Goal: Information Seeking & Learning: Stay updated

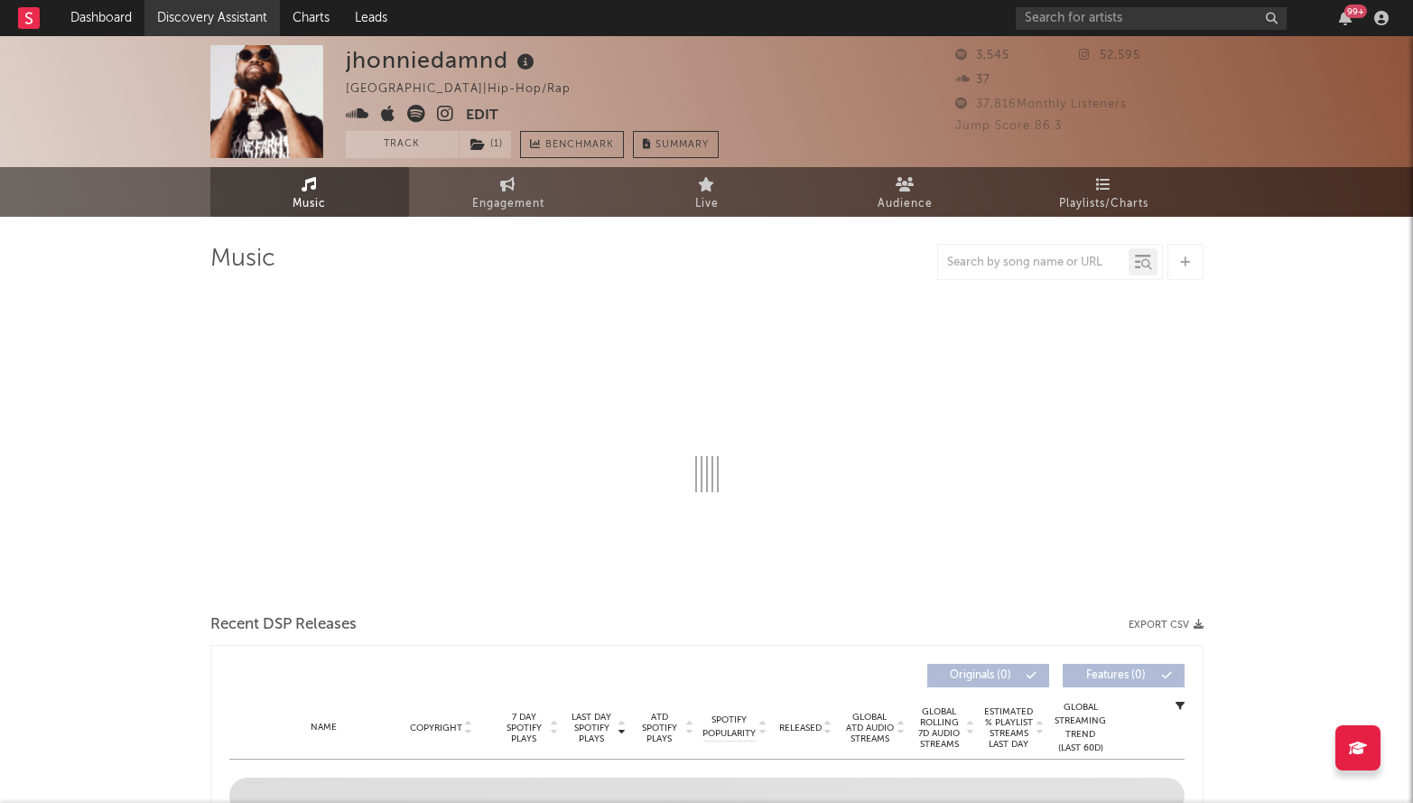
select select "6m"
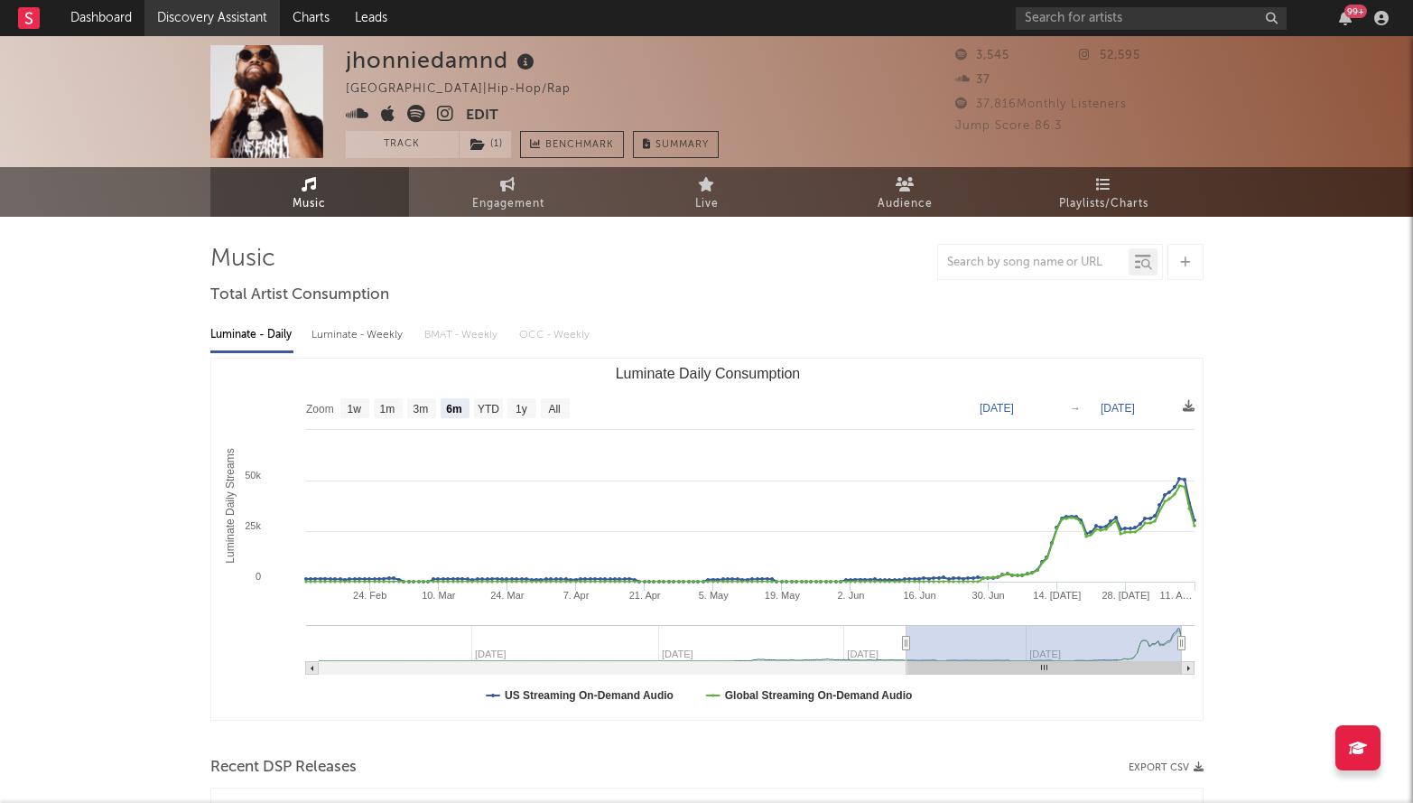
click at [172, 29] on link "Discovery Assistant" at bounding box center [211, 18] width 135 height 36
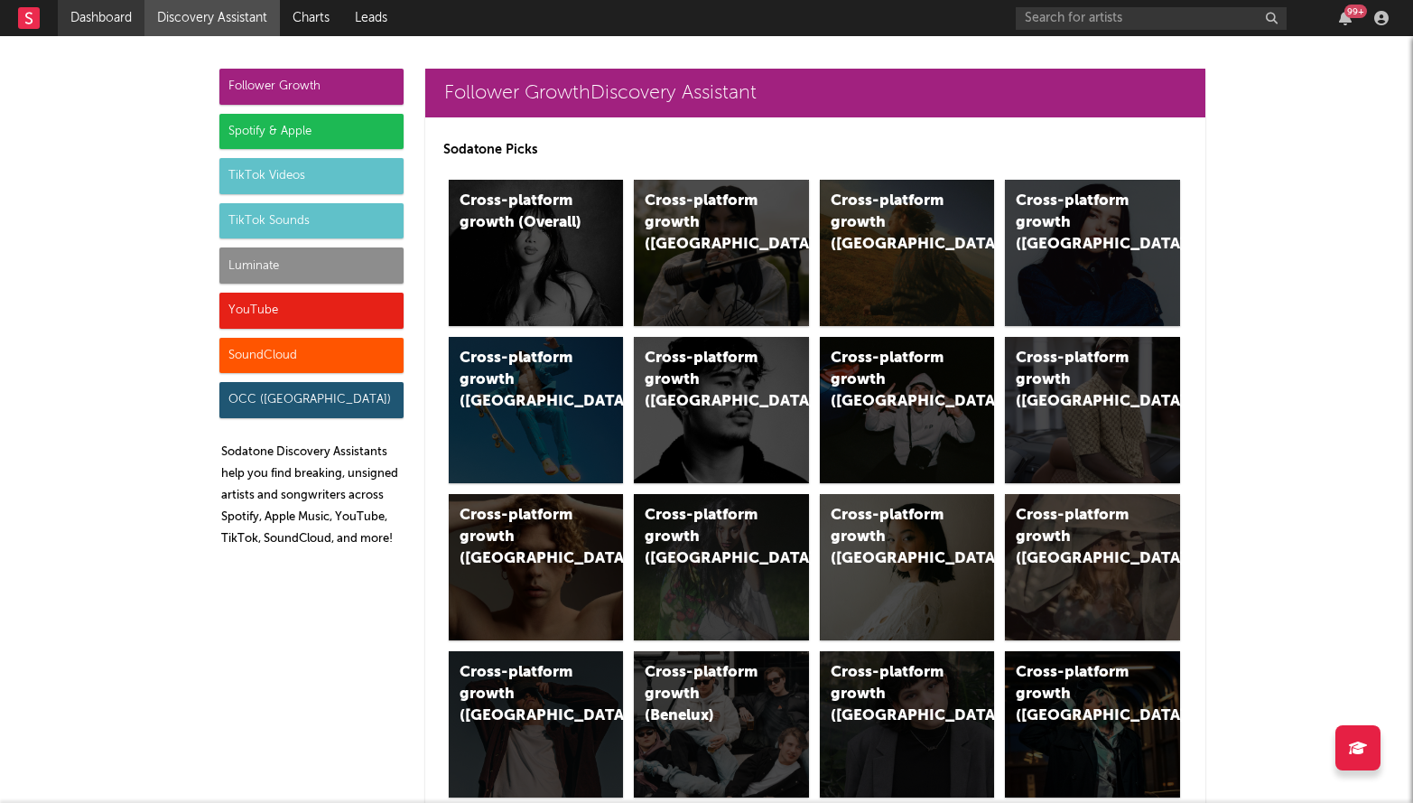
click at [112, 17] on link "Dashboard" at bounding box center [101, 18] width 87 height 36
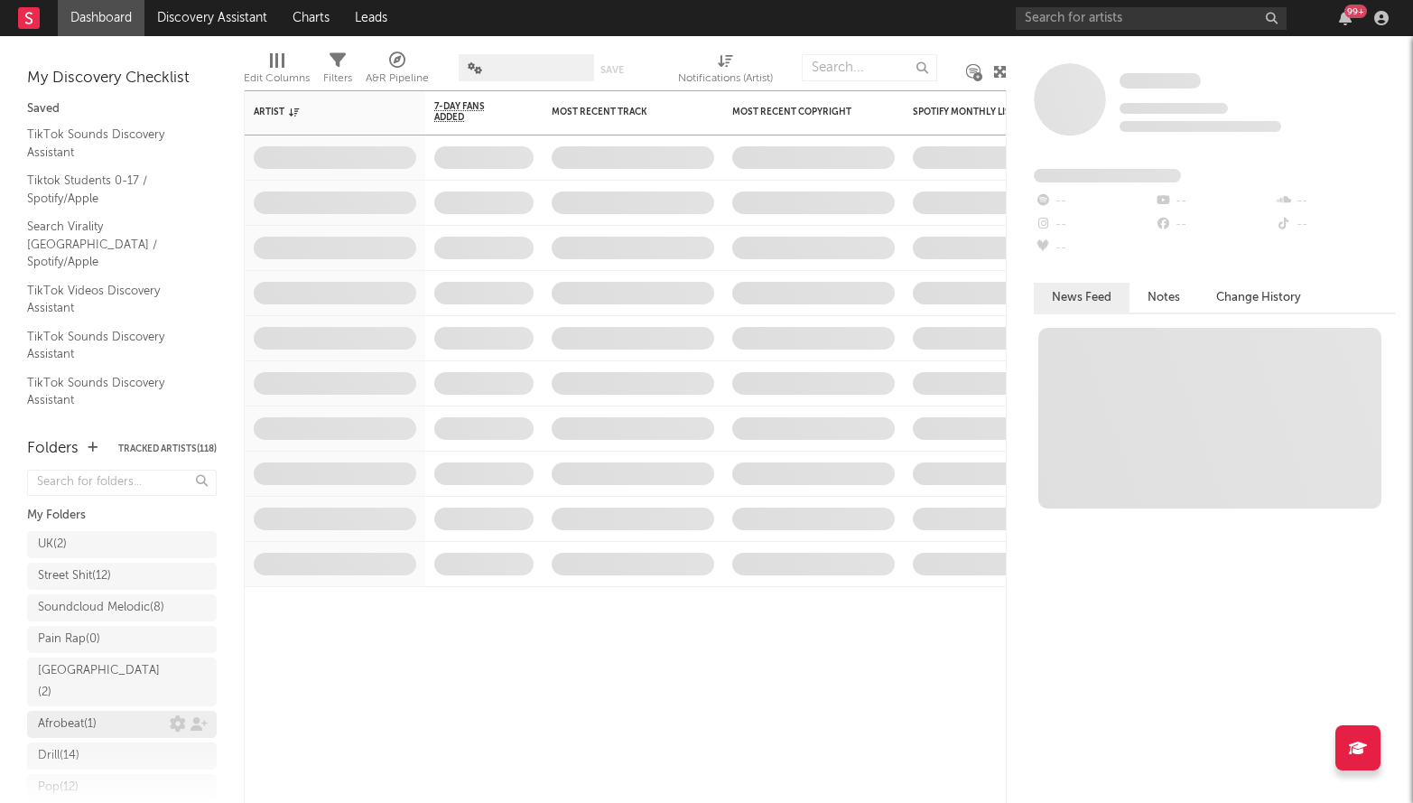
scroll to position [332, 0]
click at [101, 723] on div "Research Priorities ( 9 ) [PERSON_NAME]" at bounding box center [122, 724] width 168 height 43
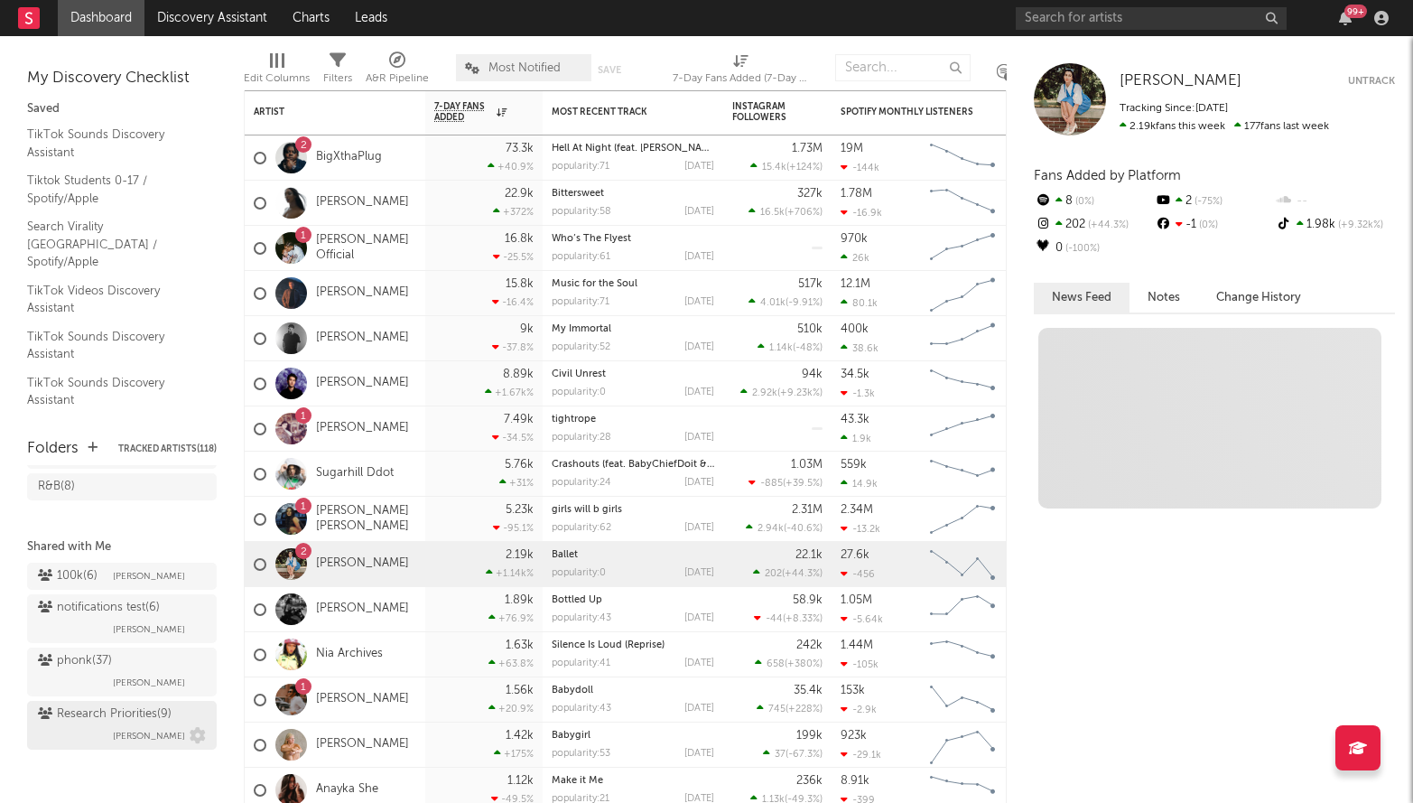
click at [101, 723] on div "Research Priorities ( 9 ) [PERSON_NAME]" at bounding box center [122, 724] width 168 height 43
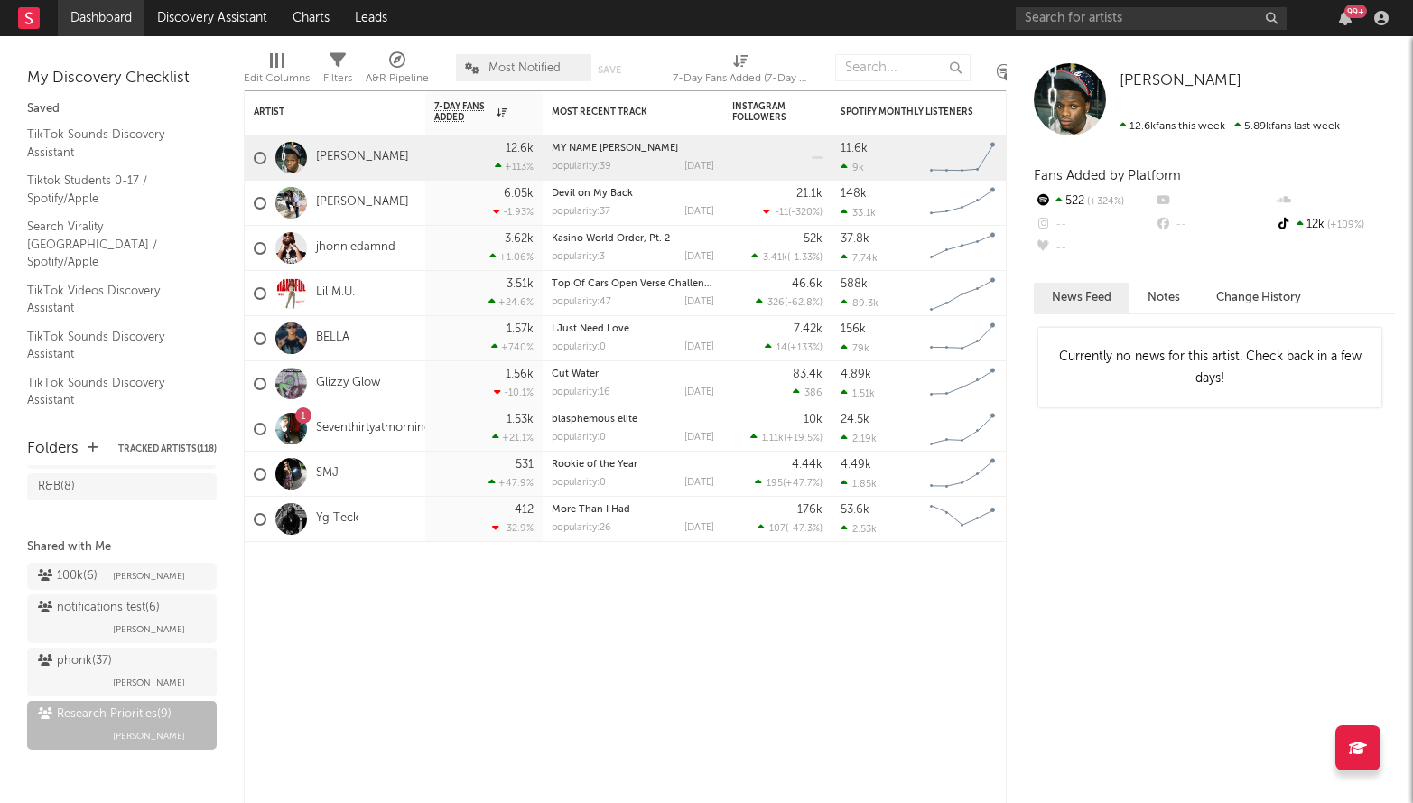
click at [89, 28] on link "Dashboard" at bounding box center [101, 18] width 87 height 36
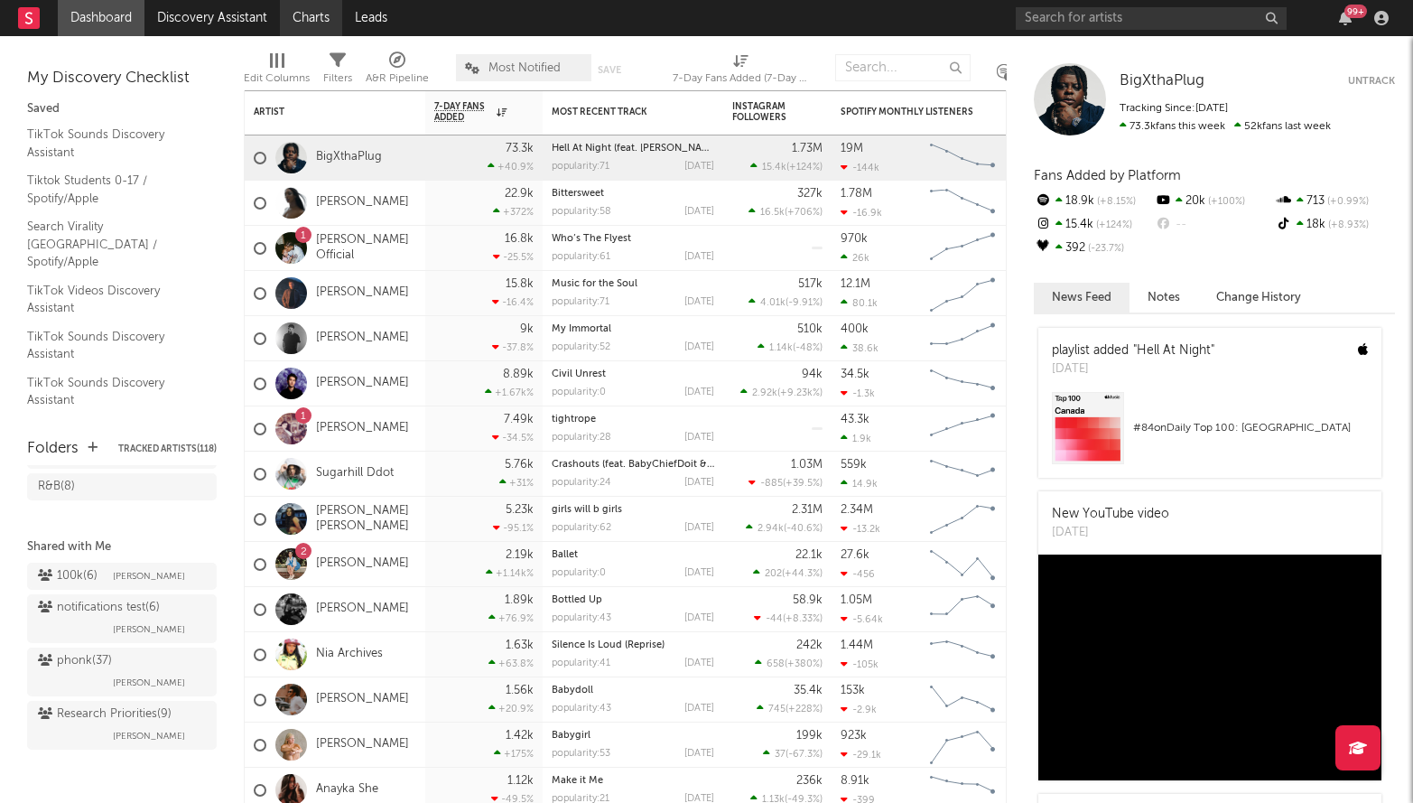
click at [323, 26] on link "Charts" at bounding box center [311, 18] width 62 height 36
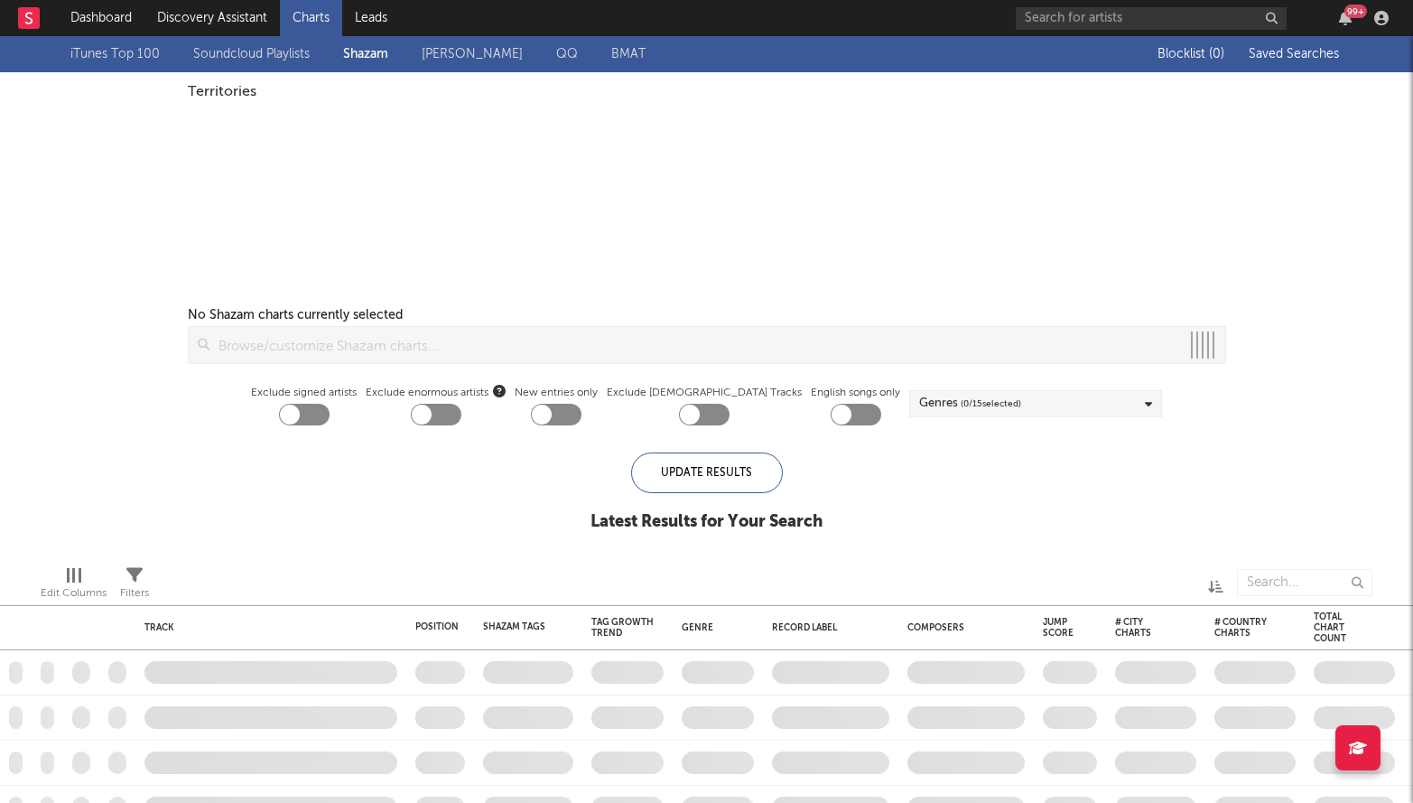
checkbox input "true"
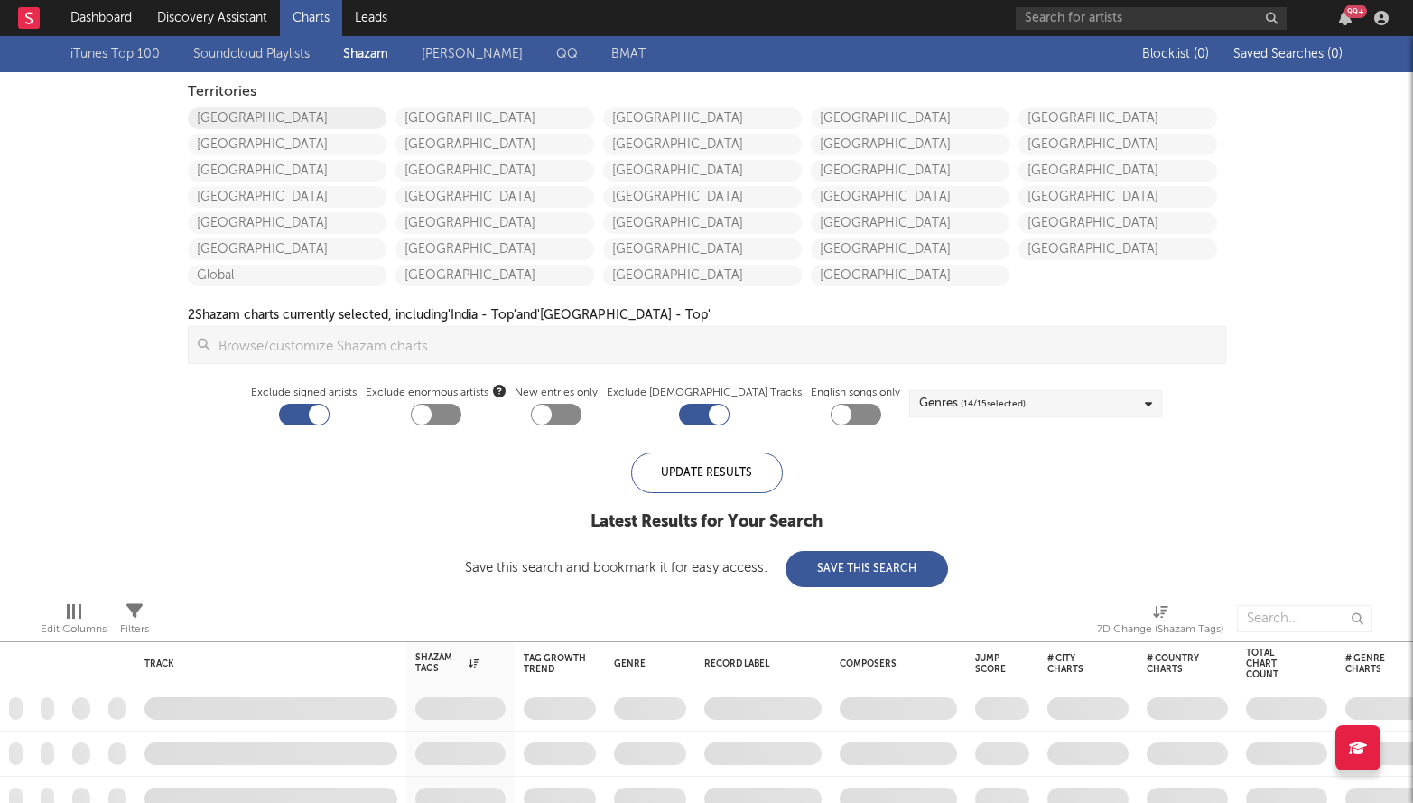
click at [313, 125] on link "[GEOGRAPHIC_DATA]" at bounding box center [287, 118] width 199 height 22
checkbox input "true"
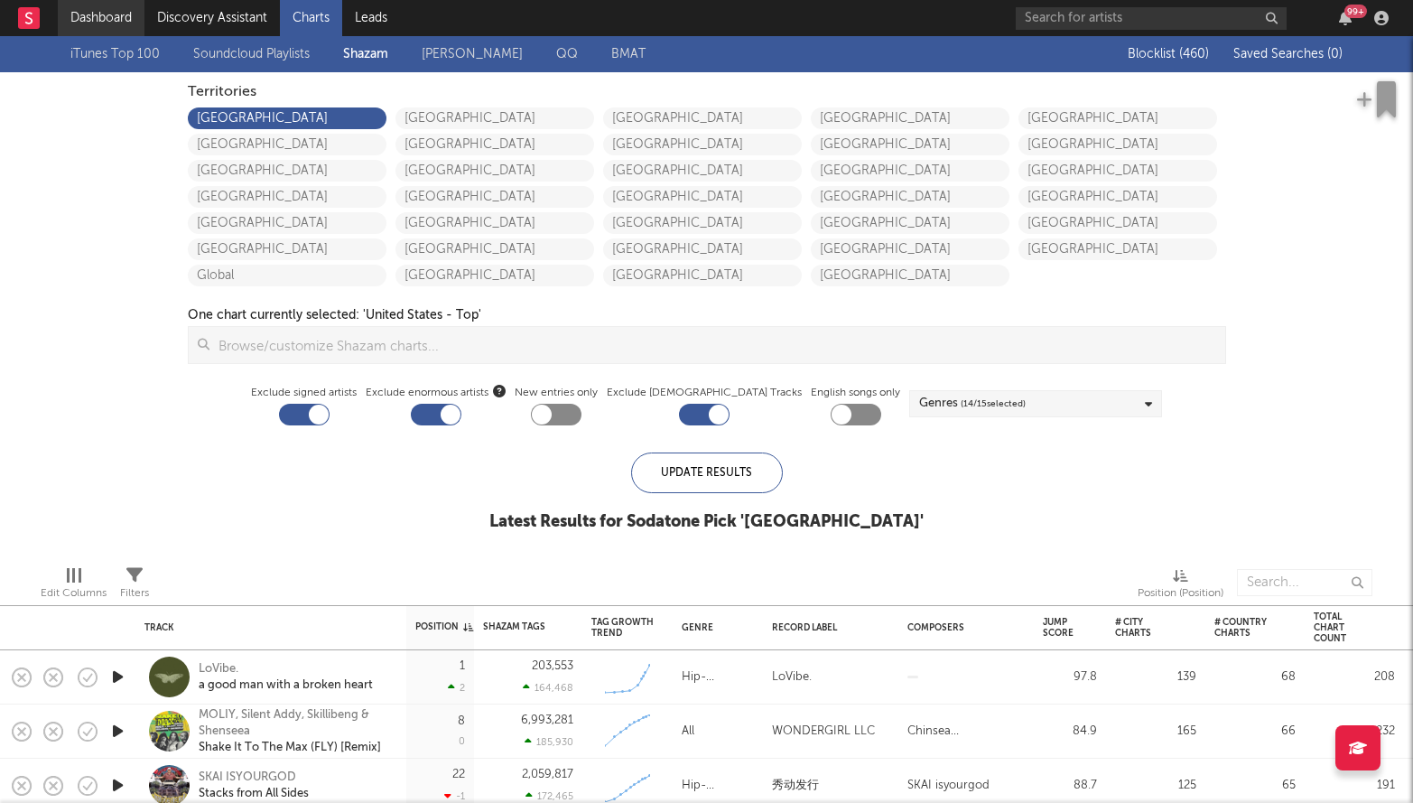
click at [107, 14] on link "Dashboard" at bounding box center [101, 18] width 87 height 36
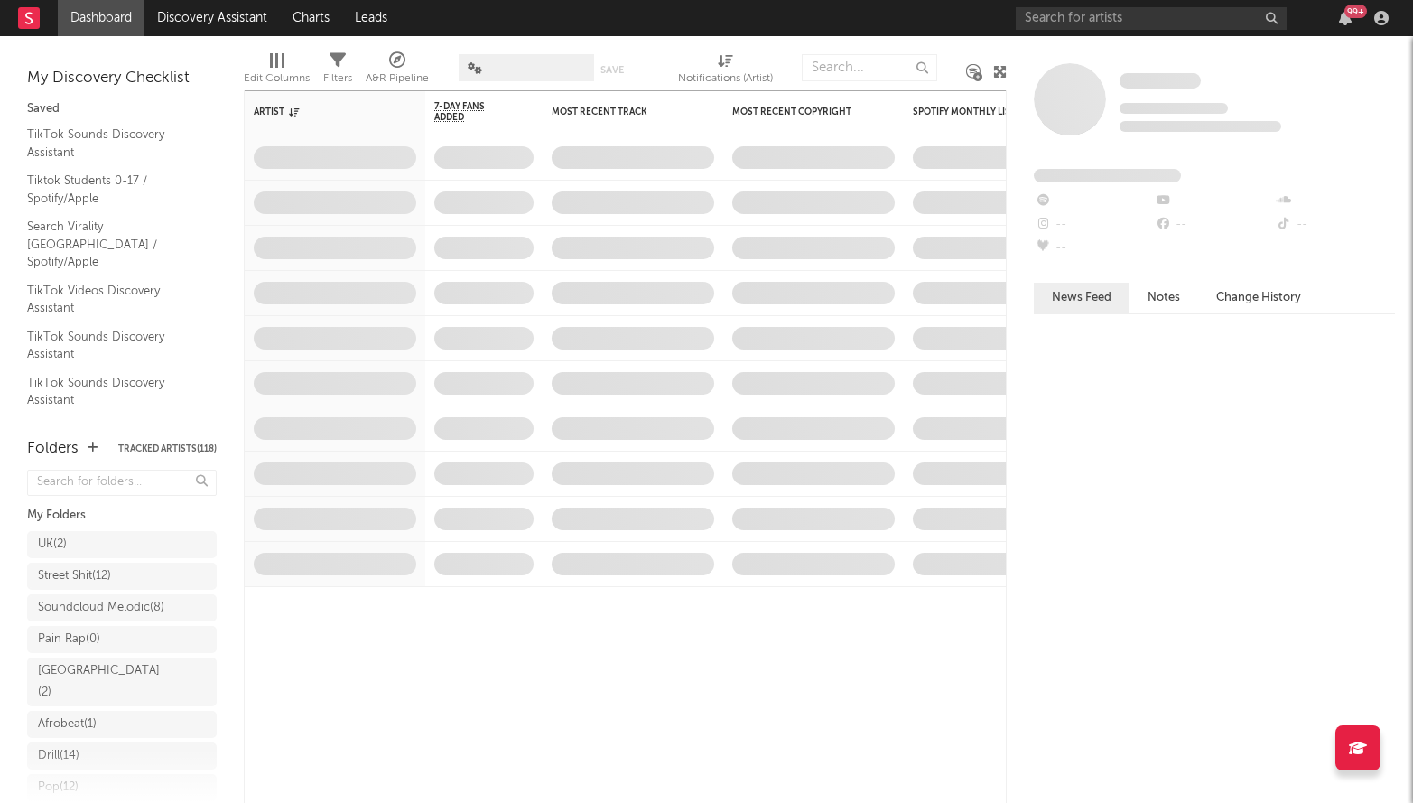
scroll to position [332, 0]
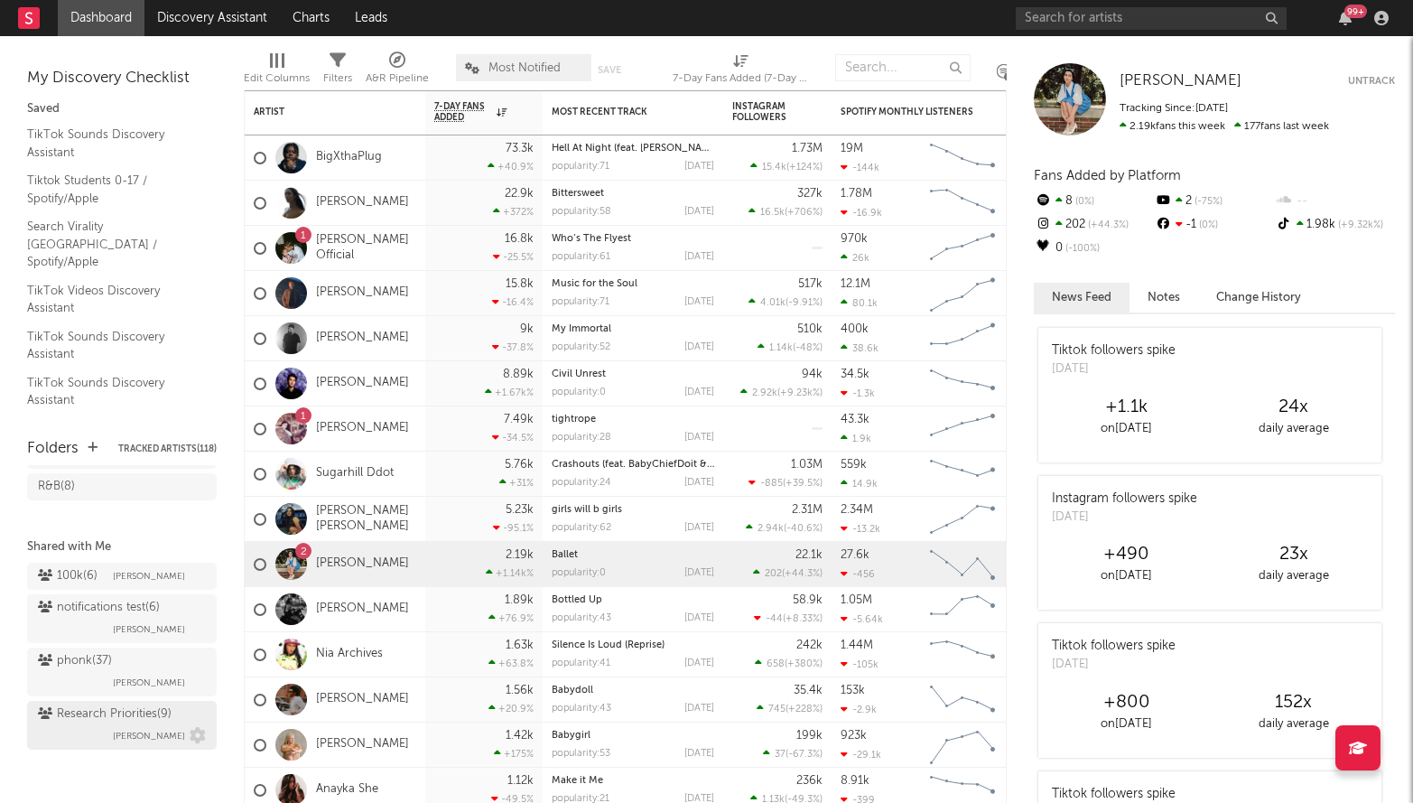
click at [113, 715] on div "Research Priorities ( 9 )" at bounding box center [105, 714] width 134 height 22
